Goal: Check status: Check status

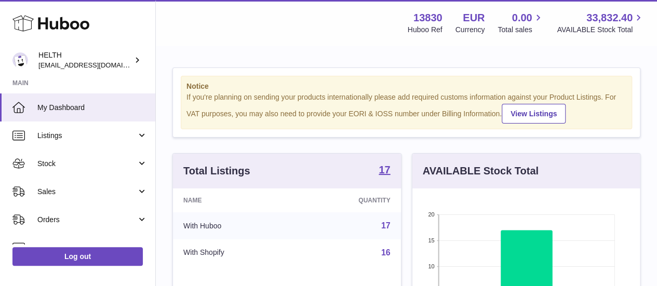
scroll to position [162, 228]
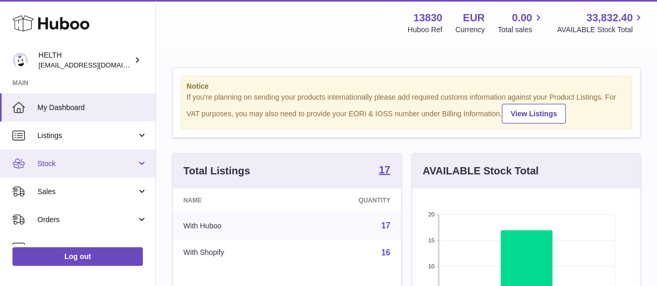
click at [83, 157] on link "Stock" at bounding box center [77, 164] width 155 height 28
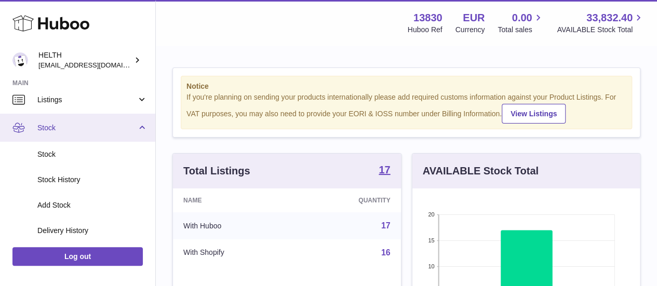
scroll to position [36, 0]
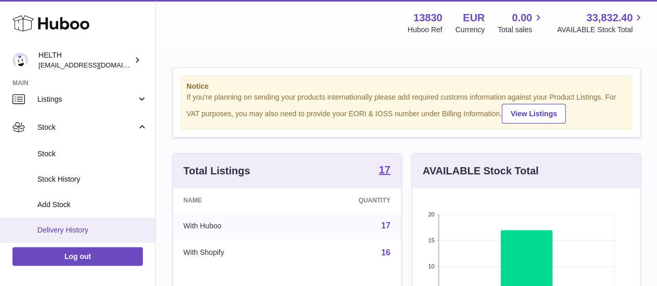
click at [73, 222] on link "Delivery History" at bounding box center [77, 230] width 155 height 25
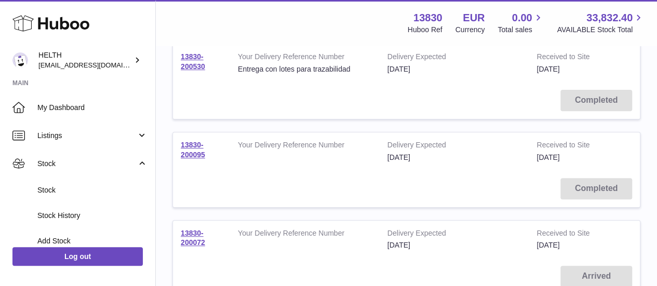
scroll to position [142, 0]
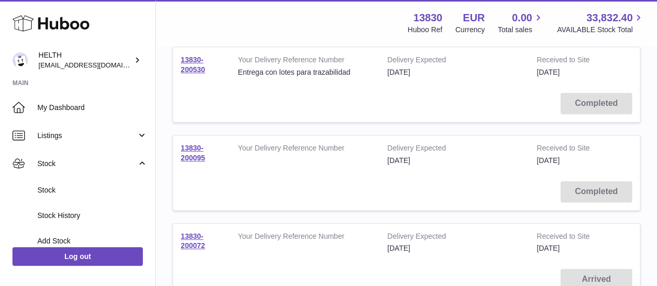
drag, startPoint x: 220, startPoint y: 161, endPoint x: 179, endPoint y: 144, distance: 44.3
click at [179, 144] on td "13830-200095" at bounding box center [201, 155] width 57 height 38
click at [191, 240] on link "13830-200072" at bounding box center [193, 241] width 24 height 18
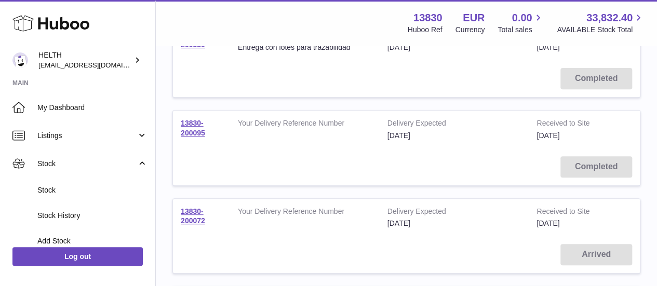
scroll to position [166, 0]
copy link "13830-200095"
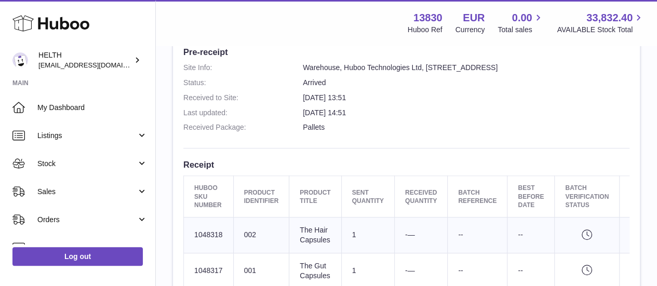
scroll to position [259, 0]
